Goal: Information Seeking & Learning: Learn about a topic

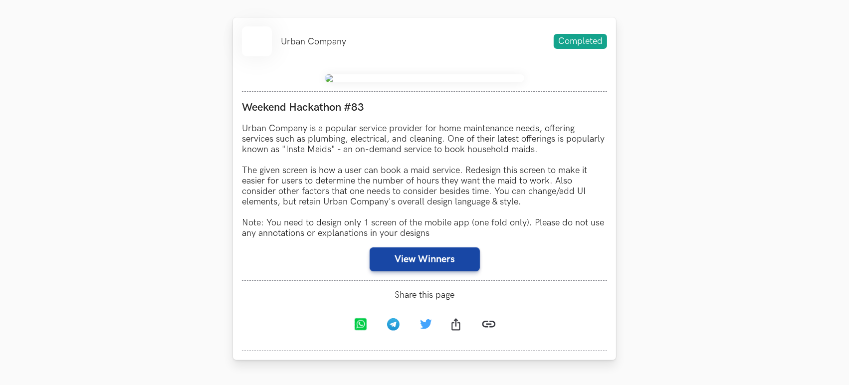
scroll to position [407, 0]
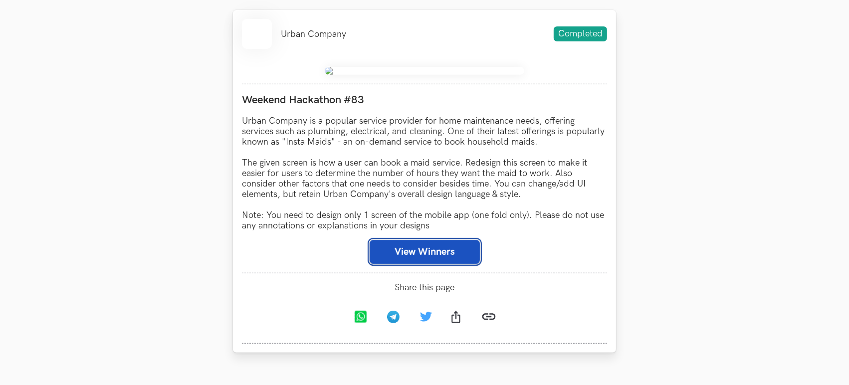
click at [449, 262] on button "View Winners" at bounding box center [425, 252] width 110 height 24
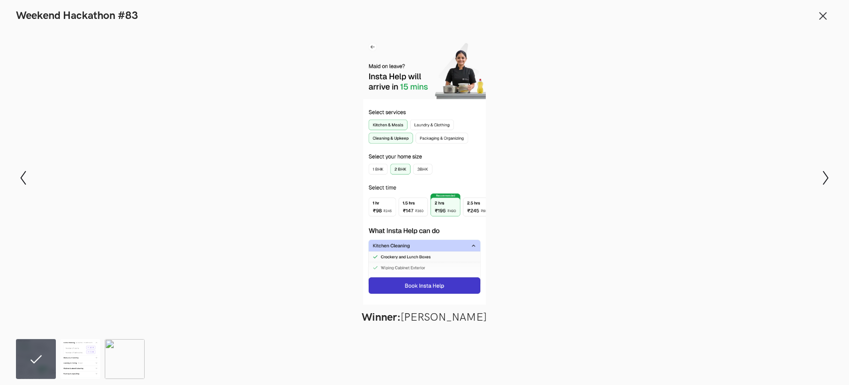
click at [449, 263] on div at bounding box center [424, 168] width 776 height 273
click at [89, 358] on img at bounding box center [80, 359] width 40 height 40
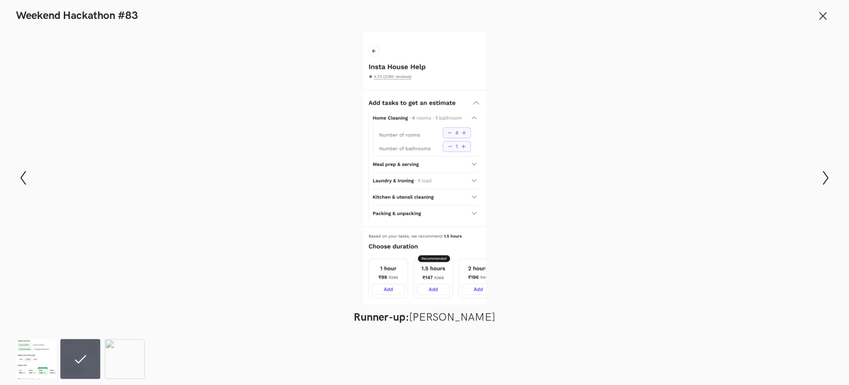
click at [47, 354] on img at bounding box center [36, 359] width 40 height 40
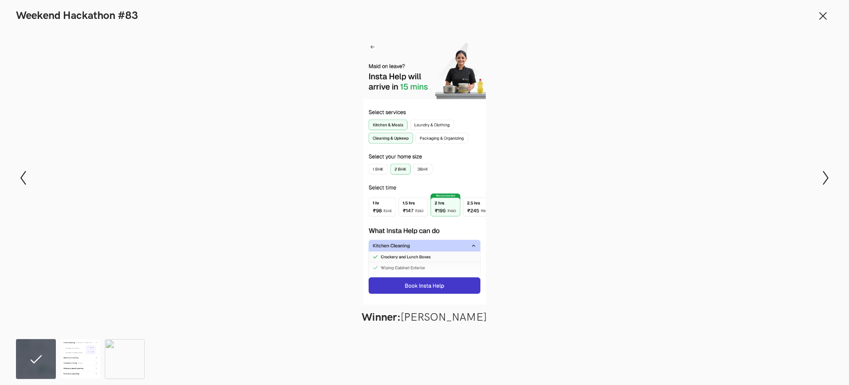
click at [64, 354] on img at bounding box center [80, 359] width 40 height 40
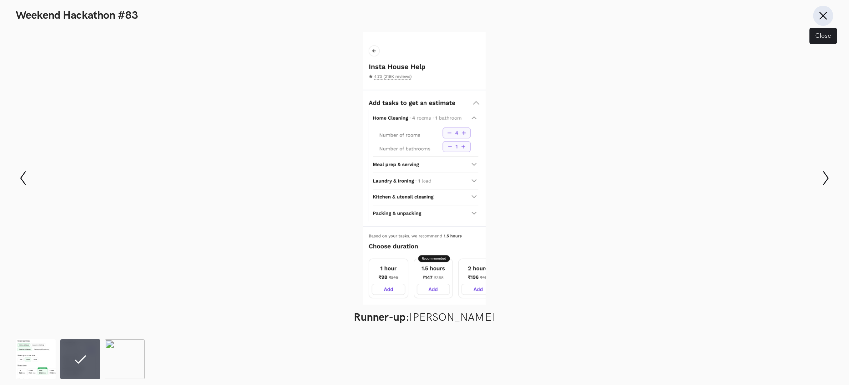
click at [821, 16] on icon at bounding box center [823, 15] width 11 height 11
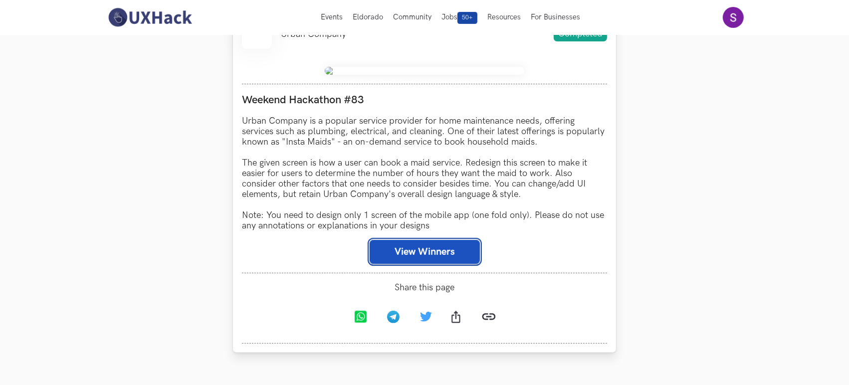
click at [419, 254] on button "View Winners" at bounding box center [425, 252] width 110 height 24
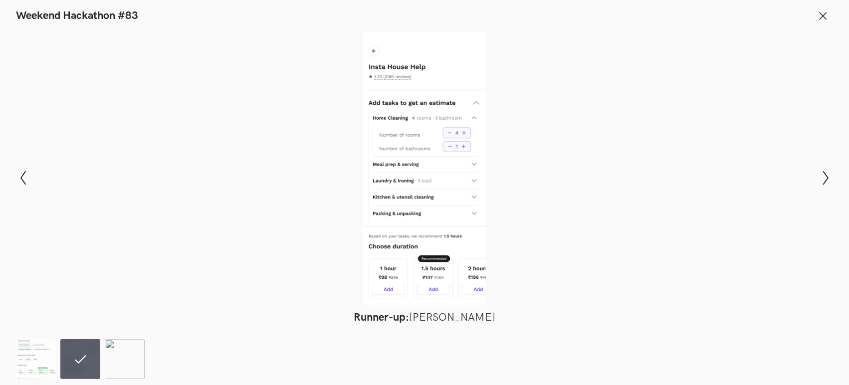
click at [120, 353] on img at bounding box center [125, 359] width 40 height 40
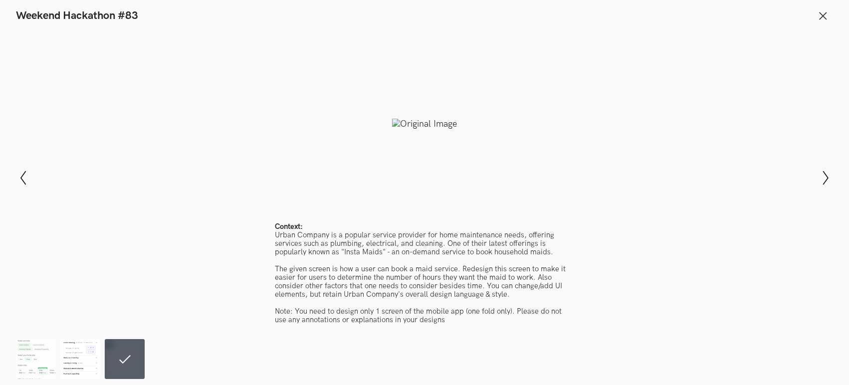
click at [76, 347] on img at bounding box center [80, 359] width 40 height 40
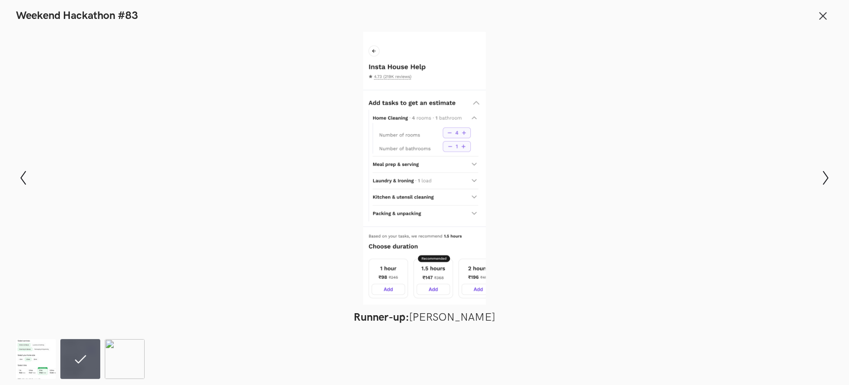
click at [121, 274] on div at bounding box center [424, 168] width 776 height 273
